Goal: Transaction & Acquisition: Download file/media

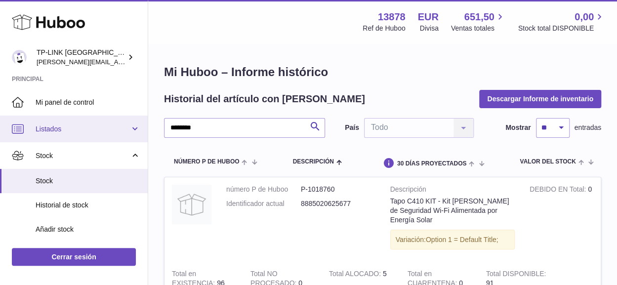
click at [134, 133] on link "Listados" at bounding box center [74, 129] width 148 height 27
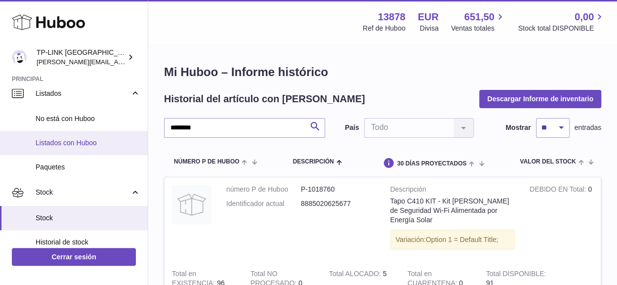
scroll to position [49, 0]
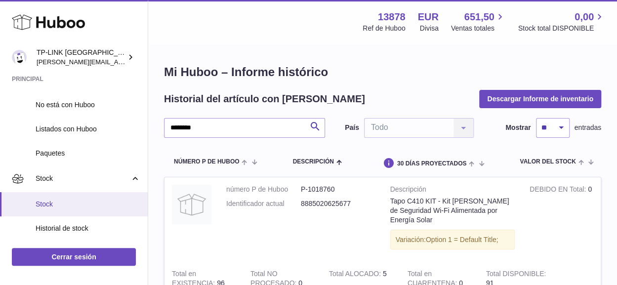
click at [41, 202] on span "Stock" at bounding box center [88, 204] width 105 height 9
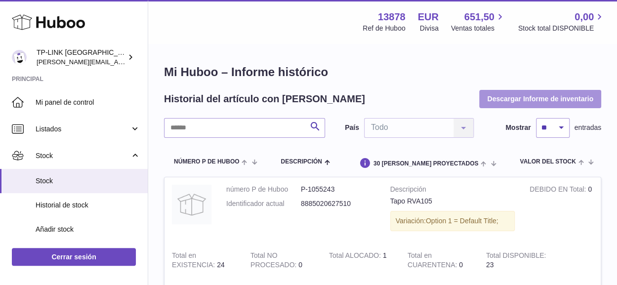
click at [502, 96] on button "Descargar Informe de inventario" at bounding box center [540, 99] width 122 height 18
